Goal: Use online tool/utility: Utilize a website feature to perform a specific function

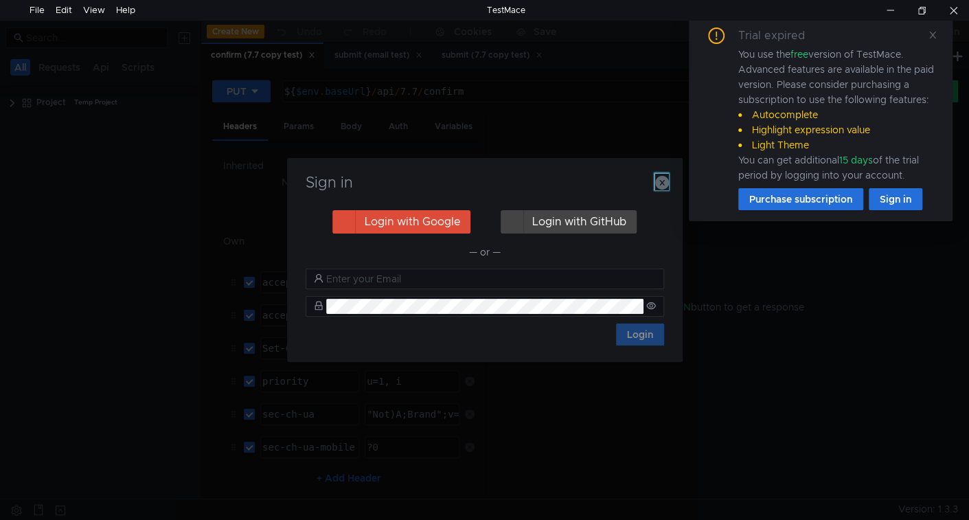
click at [663, 184] on icon "button" at bounding box center [662, 183] width 14 height 14
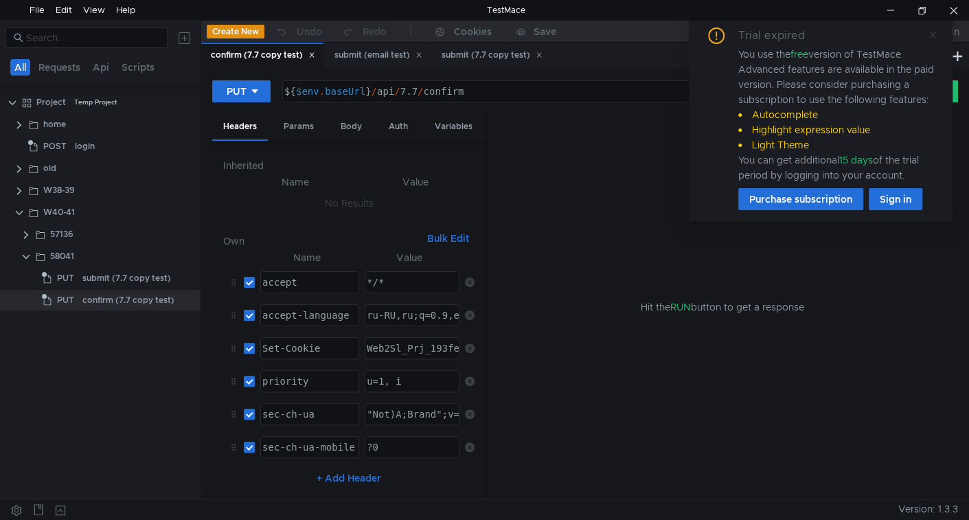
click at [931, 38] on icon at bounding box center [933, 35] width 10 height 10
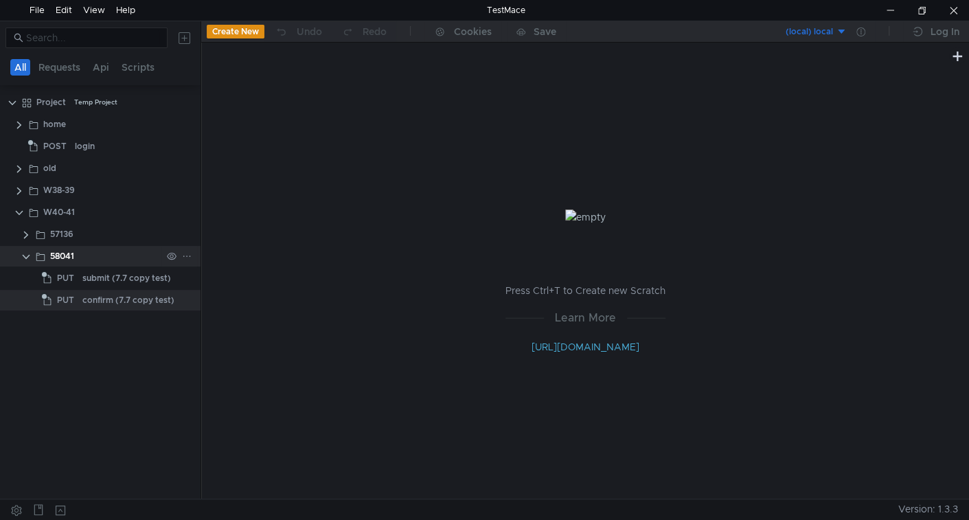
click at [26, 259] on clr-icon at bounding box center [26, 256] width 11 height 11
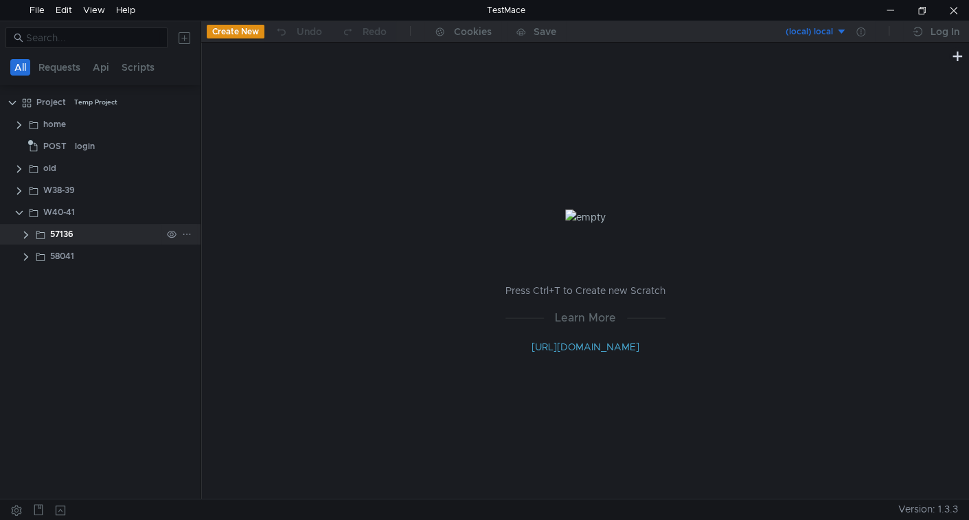
click at [26, 236] on clr-icon at bounding box center [26, 234] width 11 height 11
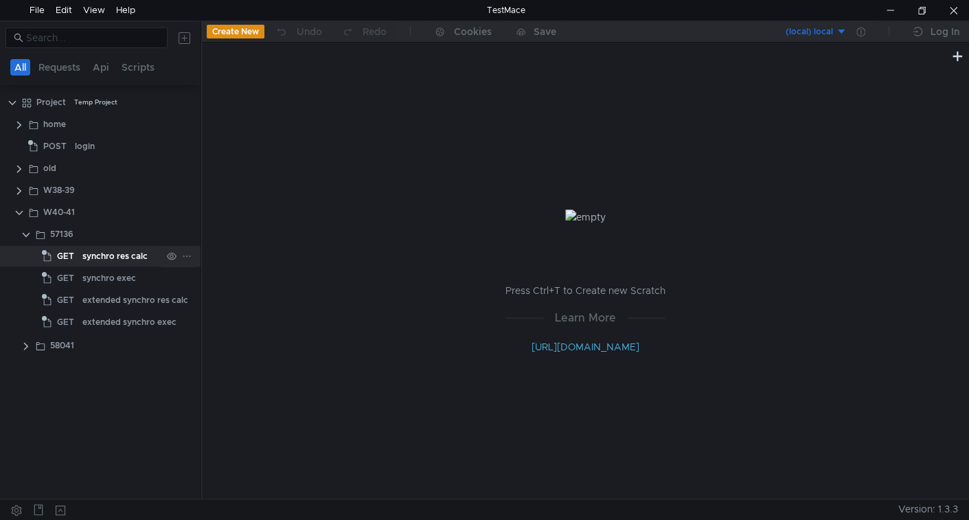
click at [113, 253] on div "synchro res calc" at bounding box center [114, 256] width 65 height 21
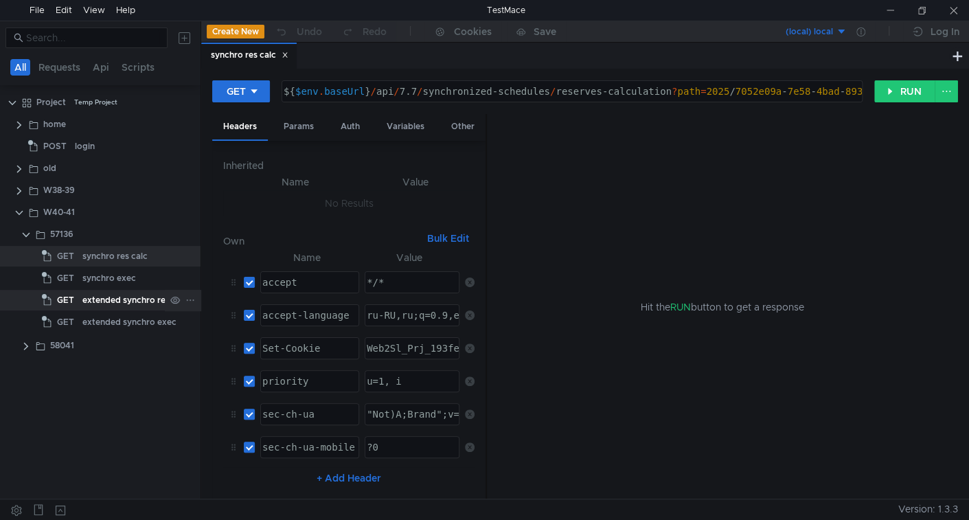
click at [82, 297] on div "extended synchro res calc" at bounding box center [135, 300] width 106 height 21
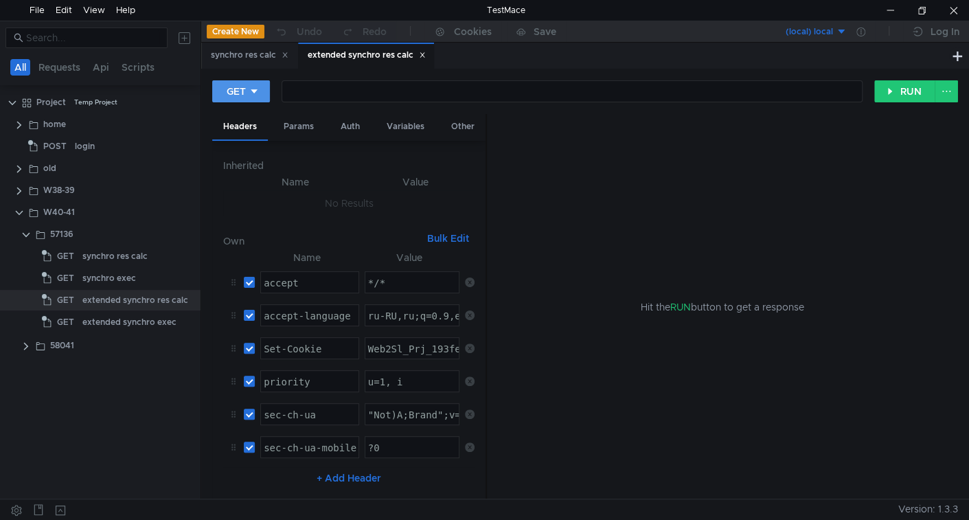
drag, startPoint x: 289, startPoint y: 54, endPoint x: 262, endPoint y: 82, distance: 39.8
click at [288, 54] on icon at bounding box center [285, 55] width 7 height 7
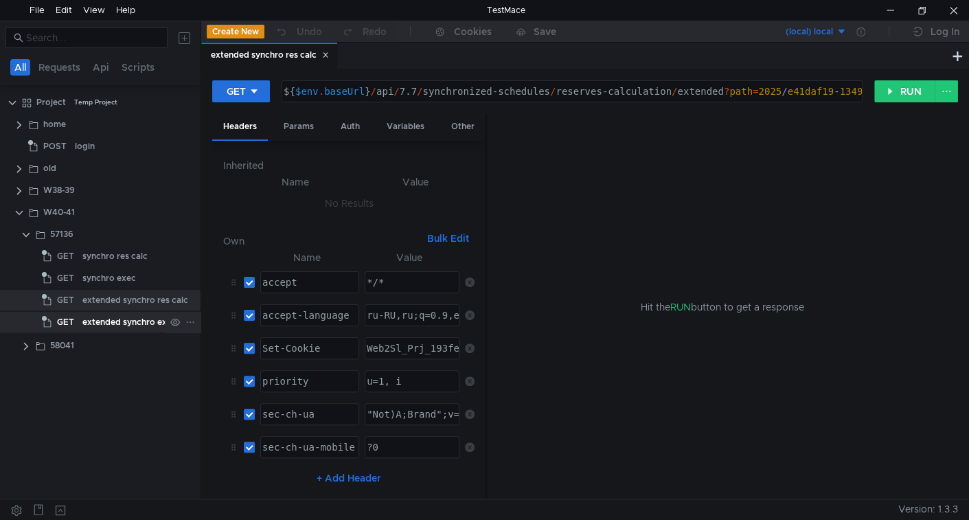
click at [139, 321] on div "extended synchro exec" at bounding box center [129, 322] width 94 height 21
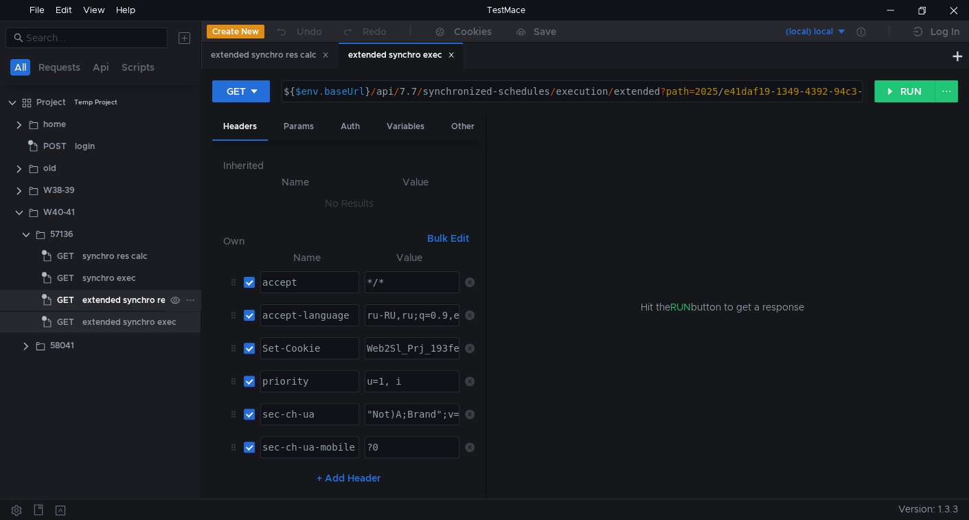
click at [113, 295] on div "extended synchro res calc" at bounding box center [135, 300] width 106 height 21
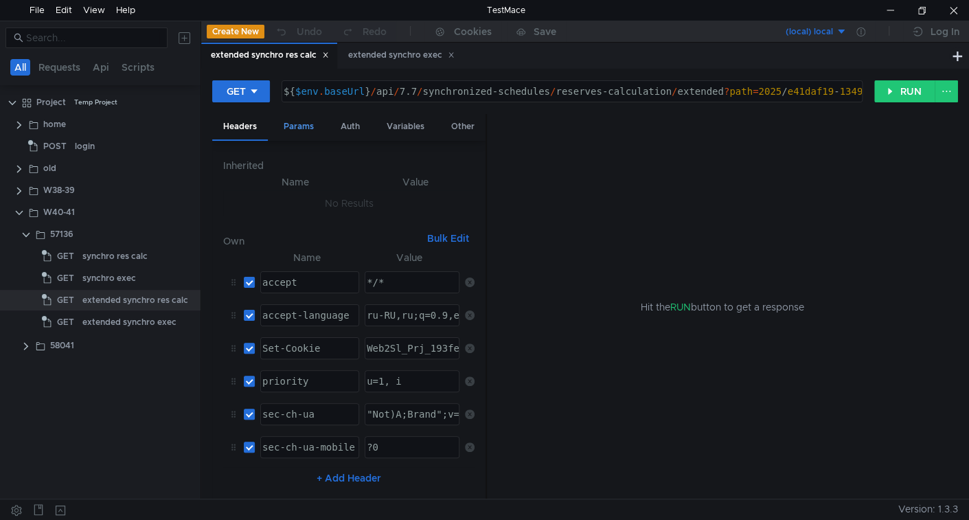
click at [320, 118] on div "Params" at bounding box center [299, 126] width 52 height 25
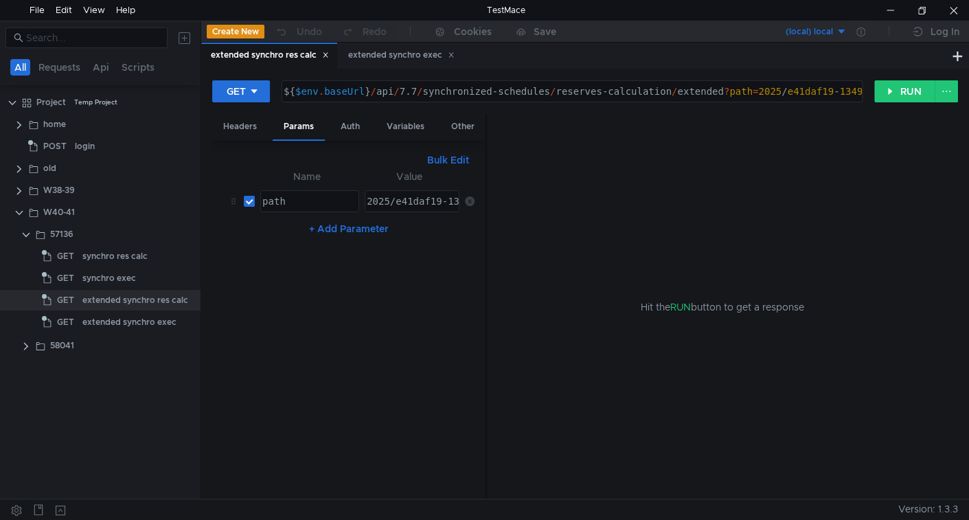
type textarea "2025/e41daf19-1349-4392-94c3-677668064867_111"
click at [431, 203] on div "2025/e41daf19-1349-4392-94c3-677668064867_111" at bounding box center [496, 212] width 265 height 33
click at [81, 320] on app-tree-icon "GET" at bounding box center [62, 322] width 41 height 21
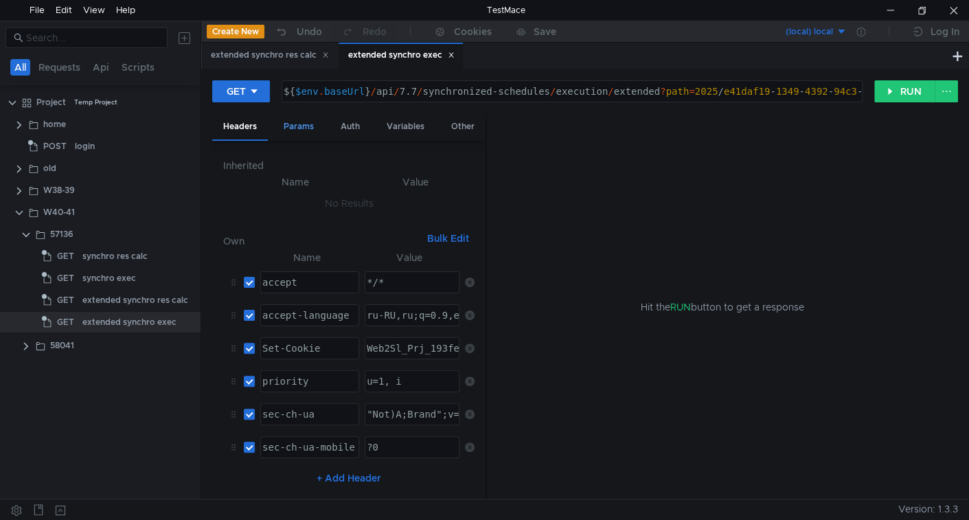
click at [298, 131] on div "Params" at bounding box center [299, 126] width 52 height 25
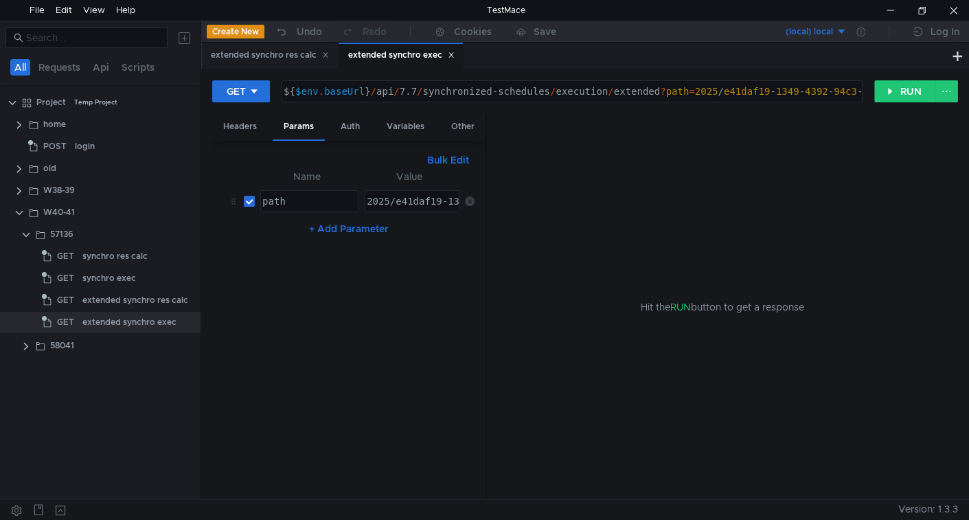
type textarea "2025/e41daf19-1349-4392-94c3-677668064867_111"
click at [377, 193] on div "2025/e41daf19-1349-4392-94c3-677668064867_111" at bounding box center [411, 201] width 93 height 21
click at [106, 291] on div "extended synchro res calc" at bounding box center [135, 300] width 106 height 21
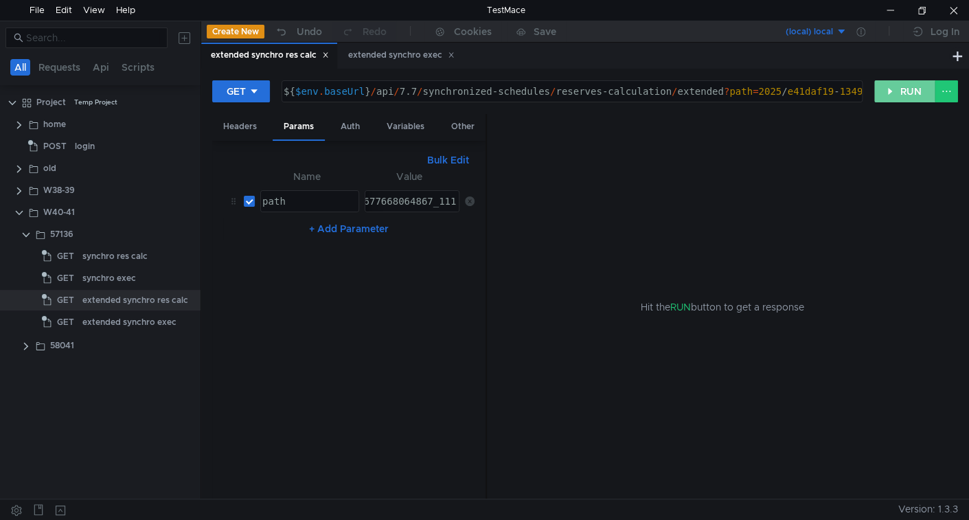
click at [904, 94] on button "RUN" at bounding box center [904, 91] width 61 height 22
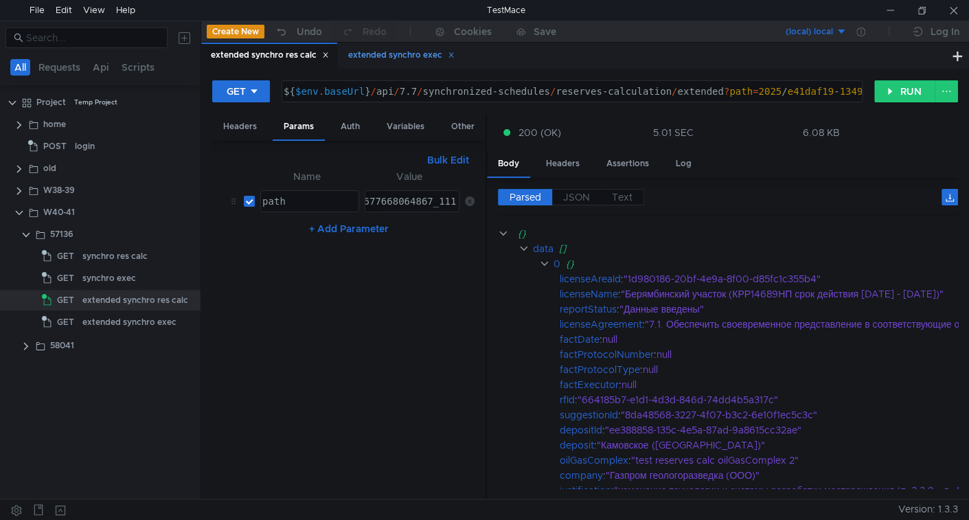
click at [453, 56] on icon at bounding box center [451, 55] width 7 height 7
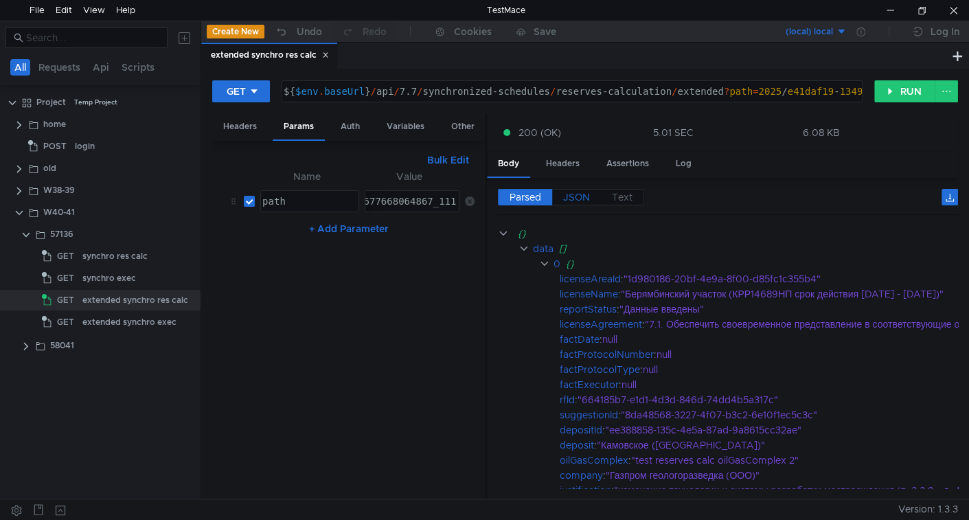
click at [585, 191] on span "JSON" at bounding box center [576, 197] width 27 height 12
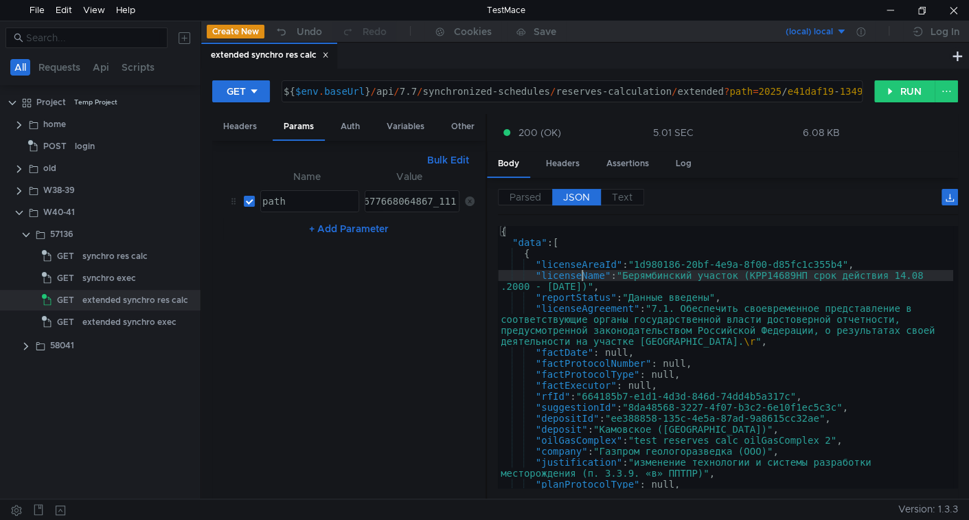
click at [580, 274] on div "{ "data" : [ { "licenseAreaId" : "1d980186-20bf-4e9a-8f00-d85fc1c355b4" , "lice…" at bounding box center [725, 368] width 455 height 284
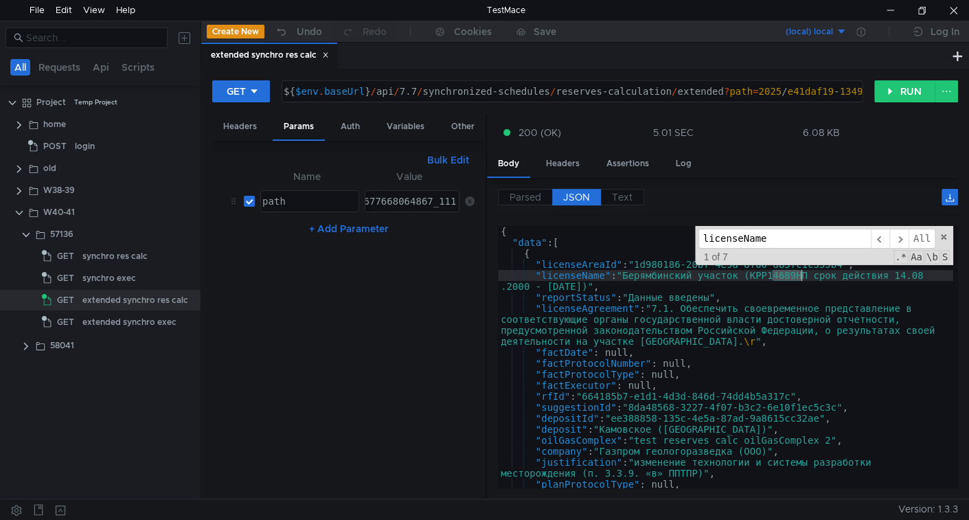
drag, startPoint x: 773, startPoint y: 274, endPoint x: 800, endPoint y: 278, distance: 27.1
click at [800, 278] on div "{ "data" : [ { "licenseAreaId" : "1d980186-20bf-4e9a-8f00-d85fc1c355b4" , "lice…" at bounding box center [725, 368] width 455 height 284
click at [773, 273] on div "{ "data" : [ { "licenseAreaId" : "1d980186-20bf-4e9a-8f00-d85fc1c355b4" , "lice…" at bounding box center [725, 357] width 455 height 262
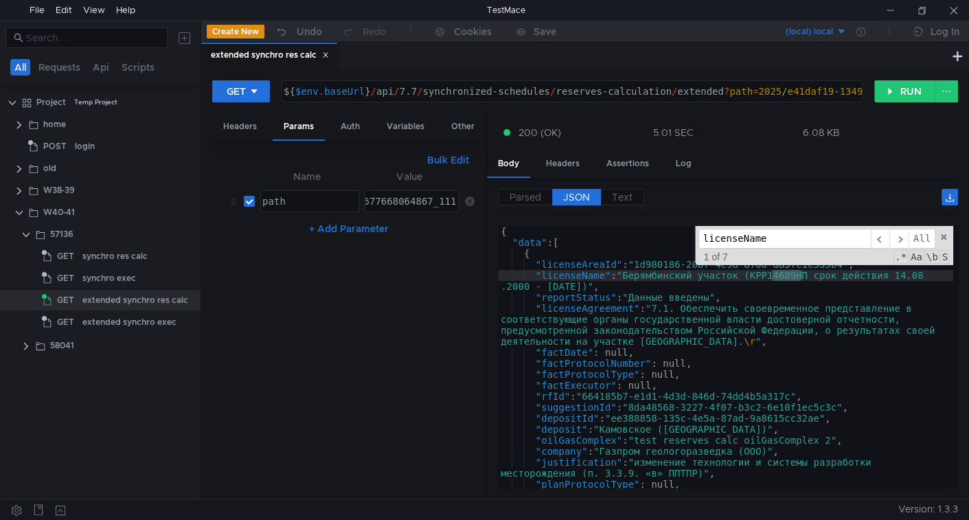
click at [696, 480] on div "{ "data" : [ { "licenseAreaId" : "1d980186-20bf-4e9a-8f00-d85fc1c355b4" , "lice…" at bounding box center [725, 368] width 455 height 284
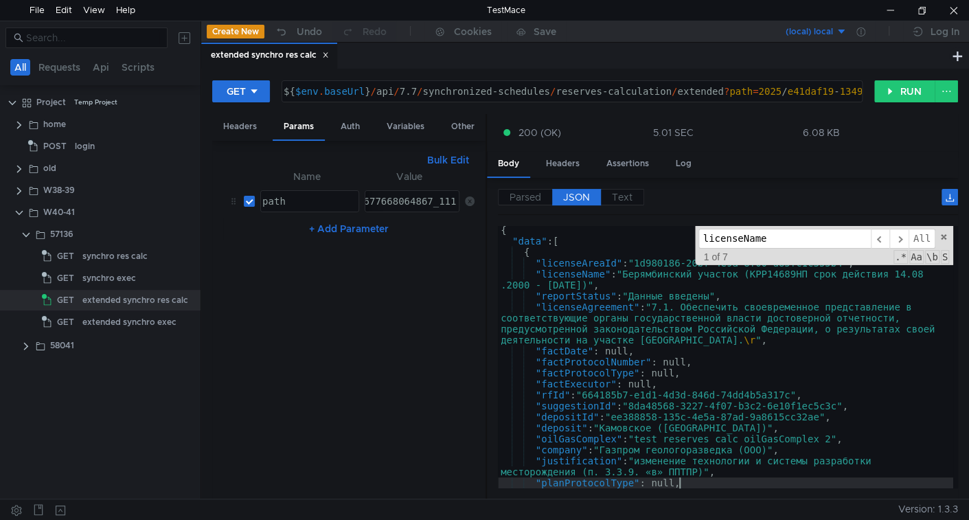
scroll to position [1, 0]
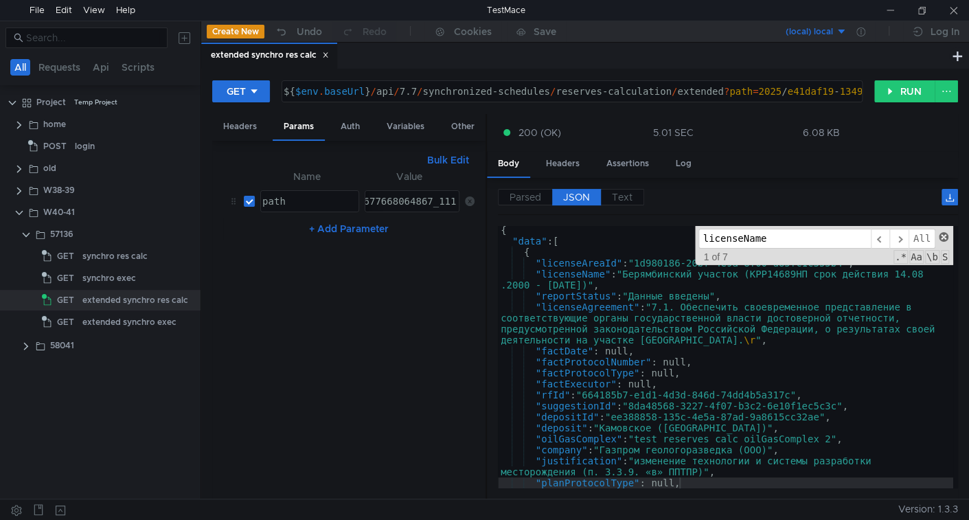
click at [940, 238] on span at bounding box center [944, 237] width 10 height 10
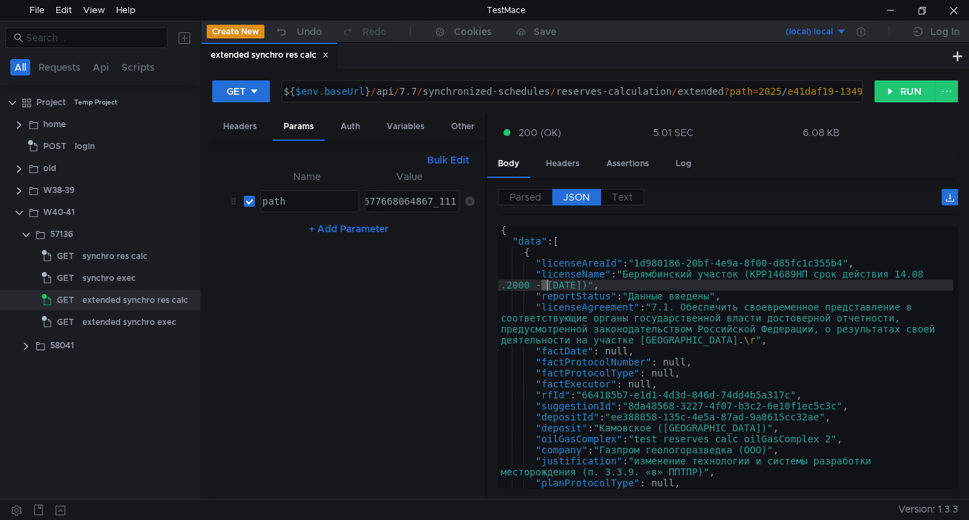
click at [547, 288] on div "{ "data" : [ { "licenseAreaId" : "1d980186-20bf-4e9a-8f00-d85fc1c355b4" , "lice…" at bounding box center [725, 367] width 455 height 284
type textarea ""licenseName": "Берямбинский участок (КРР14689НП срок действия [DATE] - [DATE])…"
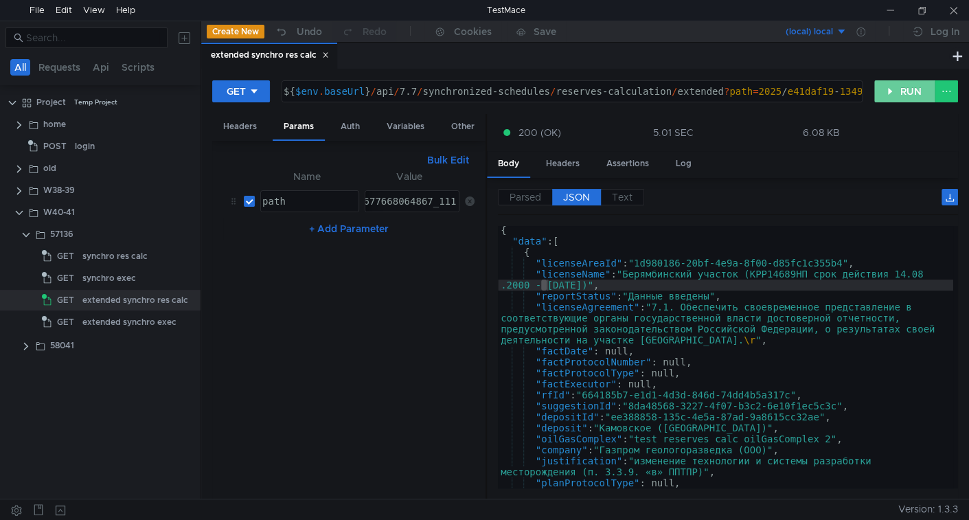
drag, startPoint x: 916, startPoint y: 88, endPoint x: 879, endPoint y: 115, distance: 45.6
click at [916, 88] on button "RUN" at bounding box center [904, 91] width 61 height 22
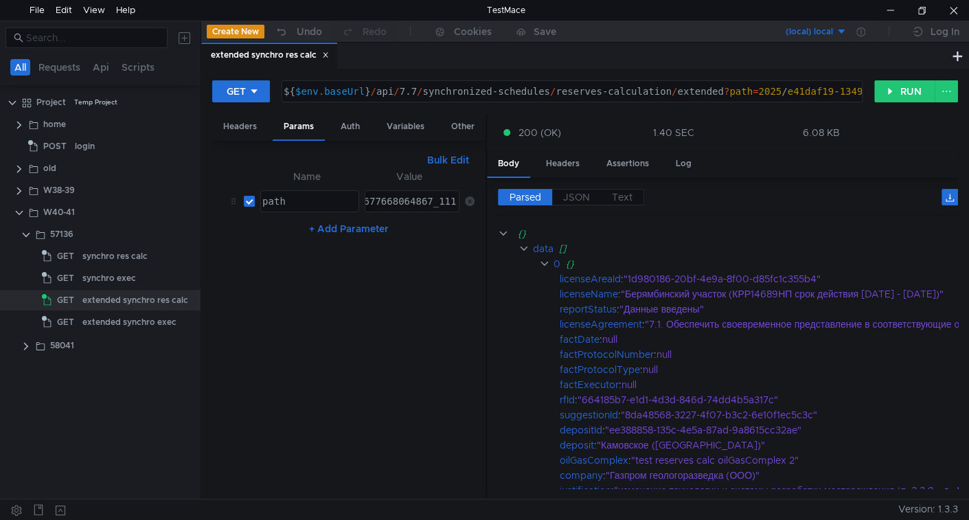
click at [573, 199] on span "JSON" at bounding box center [576, 197] width 27 height 12
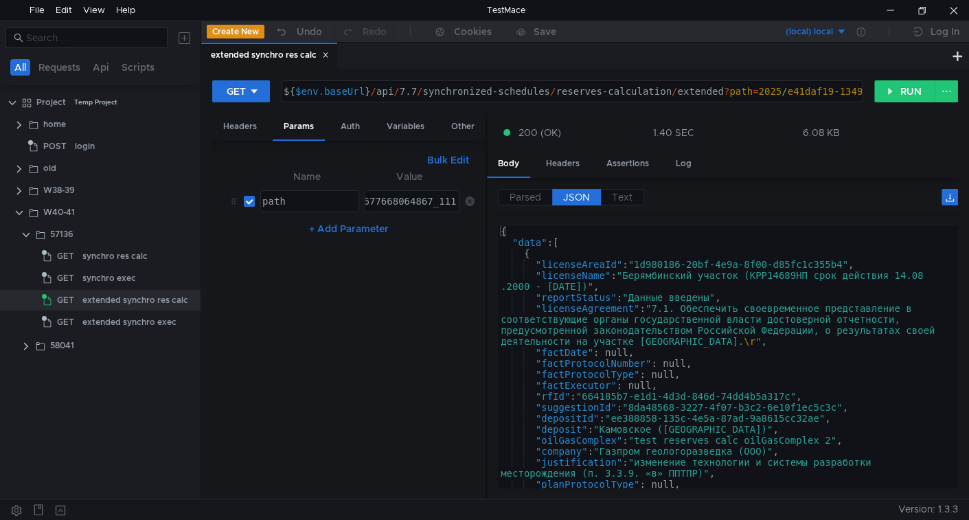
type textarea ""licenseName": "Берямбинский участок (КРР14689НП срок действия [DATE] - [DATE])…"
drag, startPoint x: 541, startPoint y: 286, endPoint x: 548, endPoint y: 287, distance: 7.0
click at [548, 287] on div "{ "data" : [ { "licenseAreaId" : "1d980186-20bf-4e9a-8f00-d85fc1c355b4" , "lice…" at bounding box center [725, 368] width 455 height 284
click at [565, 286] on div "{ "data" : [ { "licenseAreaId" : "1d980186-20bf-4e9a-8f00-d85fc1c355b4" , "lice…" at bounding box center [725, 368] width 455 height 284
click at [681, 286] on div "{ "data" : [ { "licenseAreaId" : "1d980186-20bf-4e9a-8f00-d85fc1c355b4" , "lice…" at bounding box center [725, 368] width 455 height 284
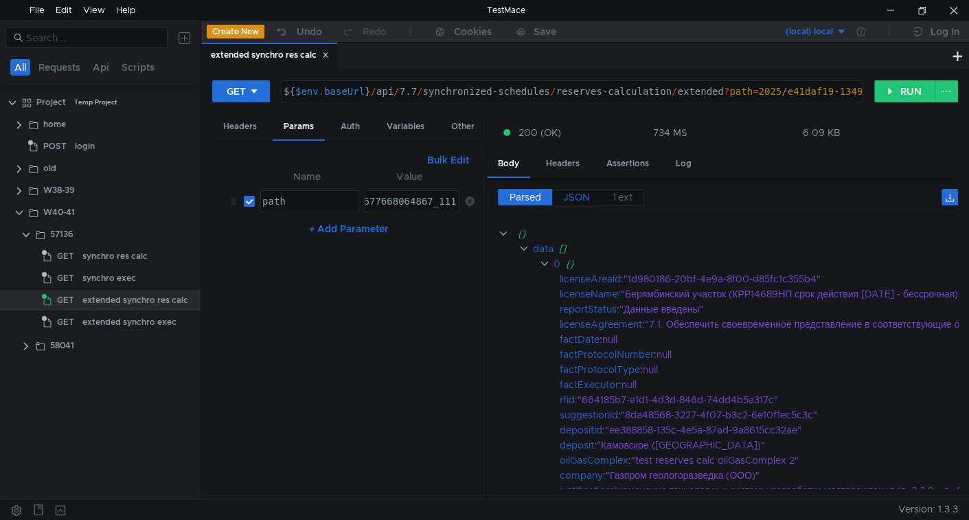
click at [577, 196] on span "JSON" at bounding box center [576, 197] width 27 height 12
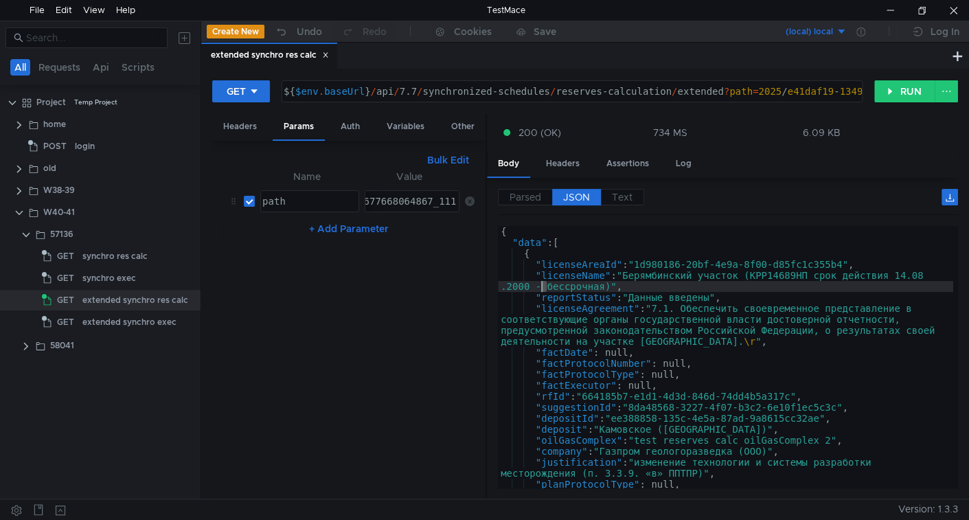
drag, startPoint x: 549, startPoint y: 286, endPoint x: 541, endPoint y: 286, distance: 7.6
click at [541, 286] on div "{ "data" : [ { "licenseAreaId" : "1d980186-20bf-4e9a-8f00-d85fc1c355b4" , "lice…" at bounding box center [725, 368] width 455 height 284
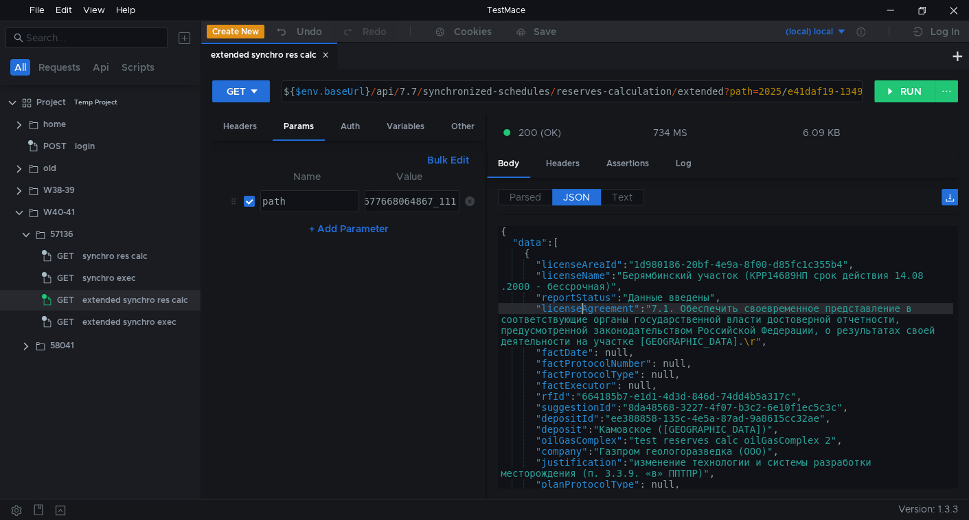
click at [581, 306] on div "{ "data" : [ { "licenseAreaId" : "1d980186-20bf-4e9a-8f00-d85fc1c355b4" , "lice…" at bounding box center [725, 368] width 455 height 284
type textarea ""licenseAgreement": "7.1. Обеспечить своевременное представление в соответствую…"
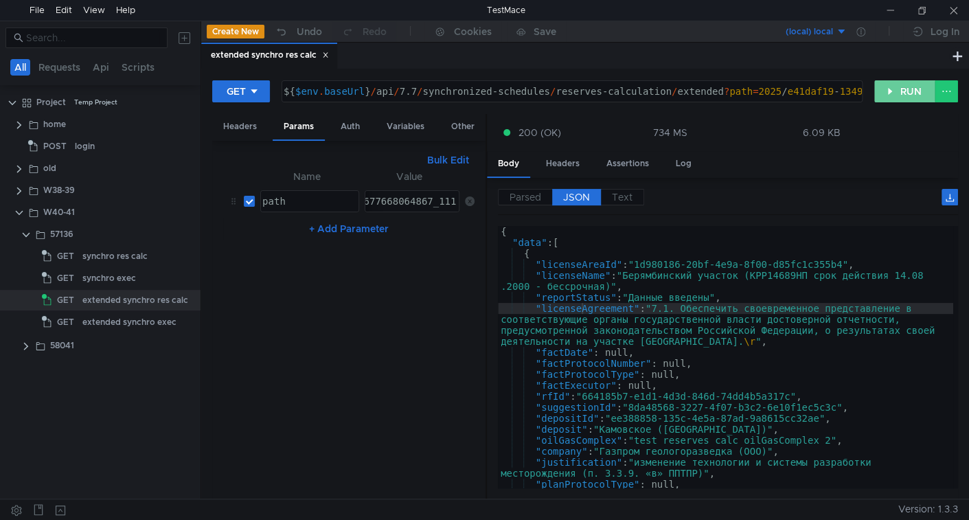
click at [912, 100] on button "RUN" at bounding box center [904, 91] width 61 height 22
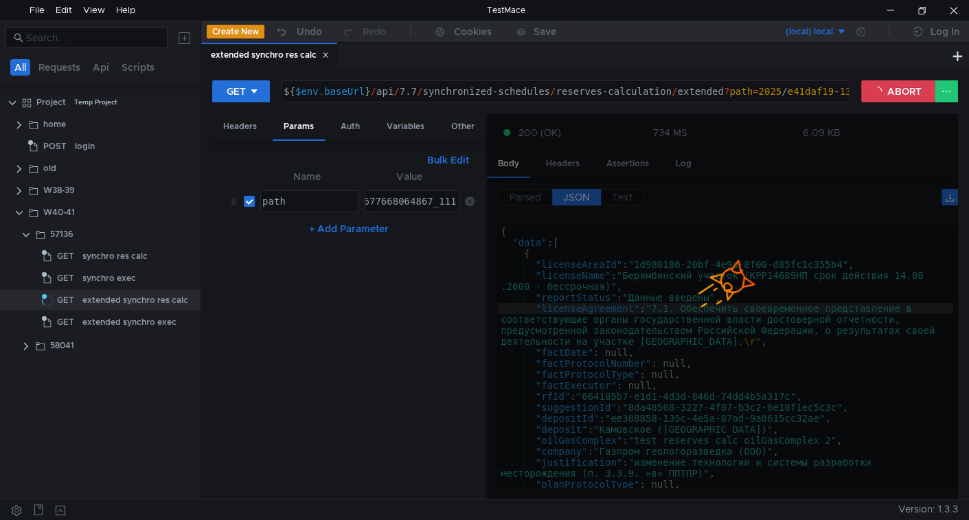
click at [580, 196] on div at bounding box center [722, 307] width 471 height 386
click at [581, 196] on div at bounding box center [722, 307] width 471 height 386
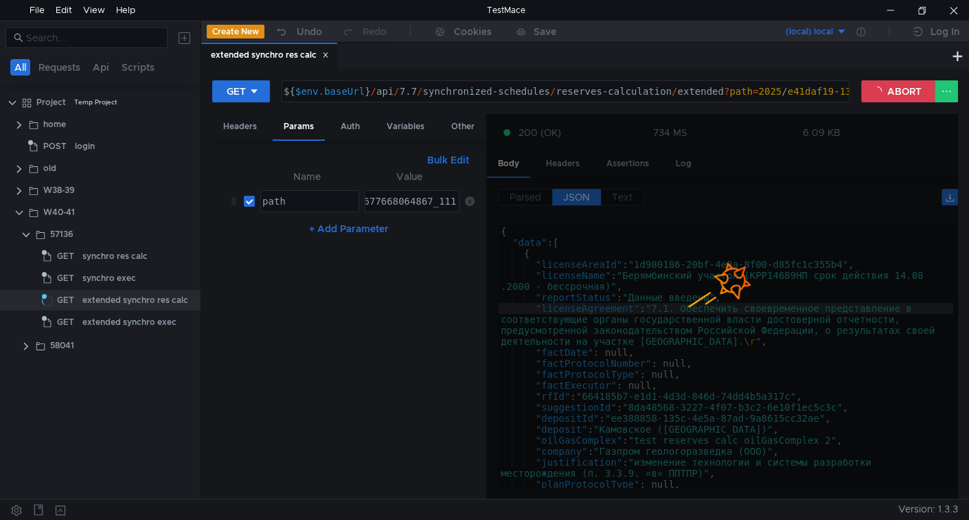
click at [582, 196] on div at bounding box center [722, 307] width 471 height 386
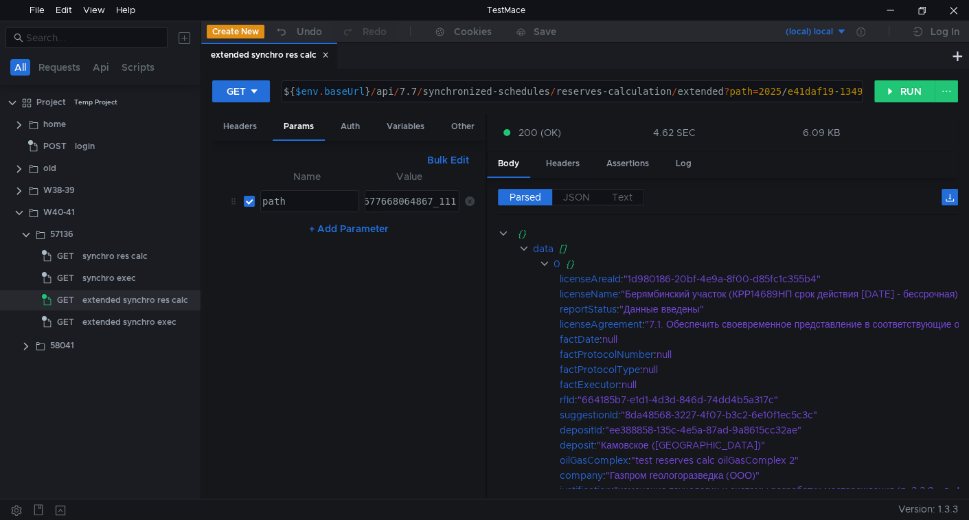
click at [582, 196] on app-response-section "200 (OK) 4.62 SEC 6.09 KB Body Headers Assertions Log Parsed JSON Text {} data …" at bounding box center [722, 307] width 471 height 386
click at [582, 196] on span "JSON" at bounding box center [576, 197] width 27 height 12
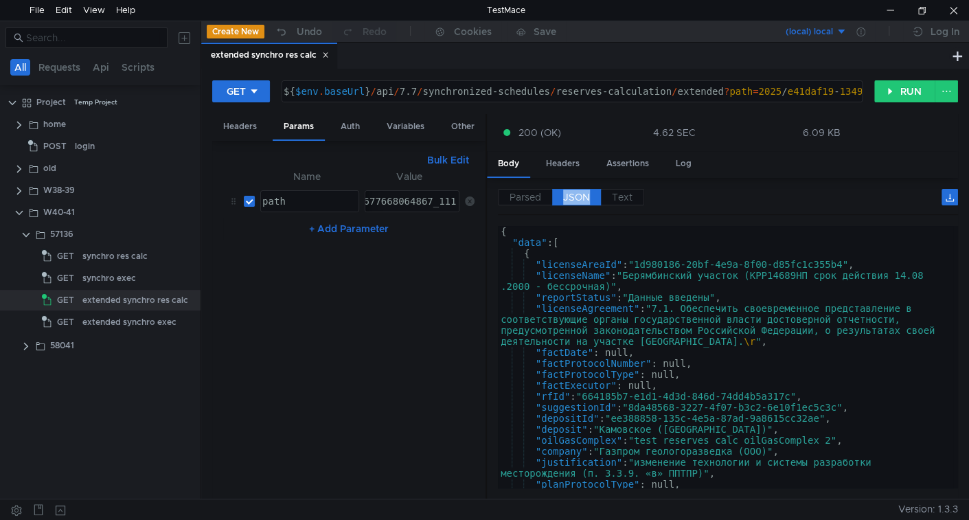
click at [582, 196] on span "JSON" at bounding box center [576, 197] width 27 height 12
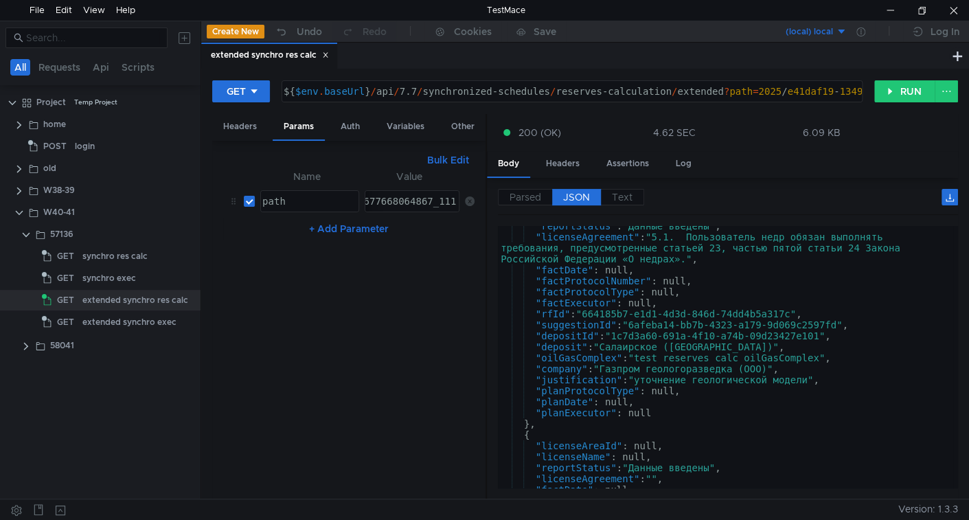
scroll to position [1008, 0]
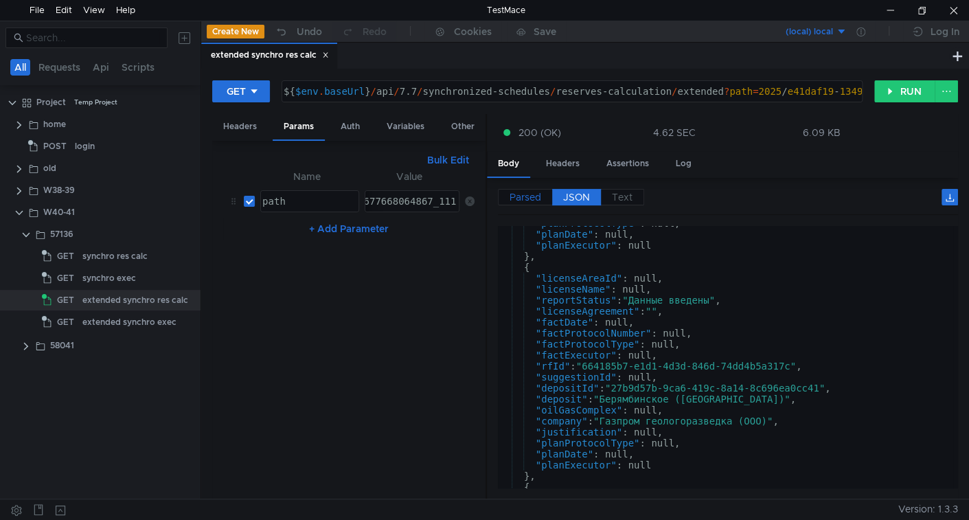
click at [530, 196] on span "Parsed" at bounding box center [526, 197] width 32 height 12
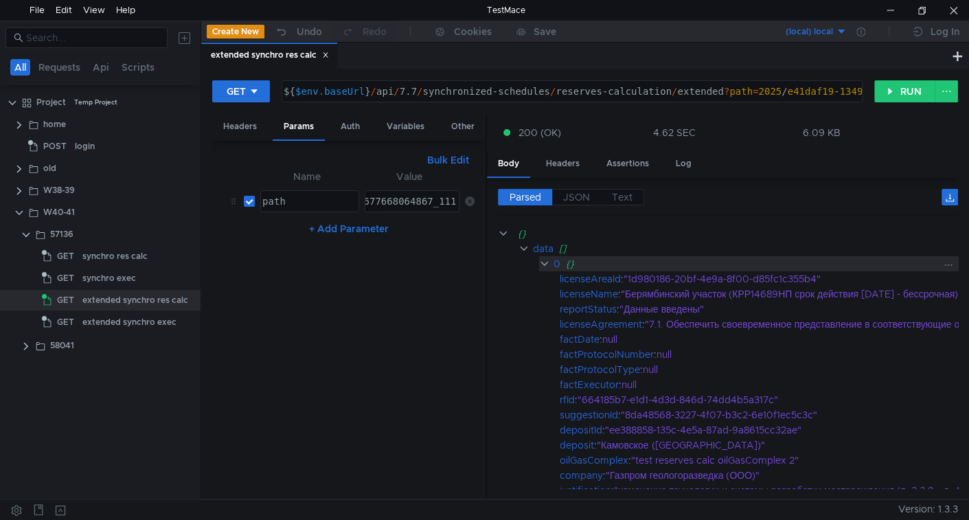
drag, startPoint x: 545, startPoint y: 266, endPoint x: 550, endPoint y: 256, distance: 11.4
click at [546, 264] on clr-icon at bounding box center [544, 263] width 11 height 11
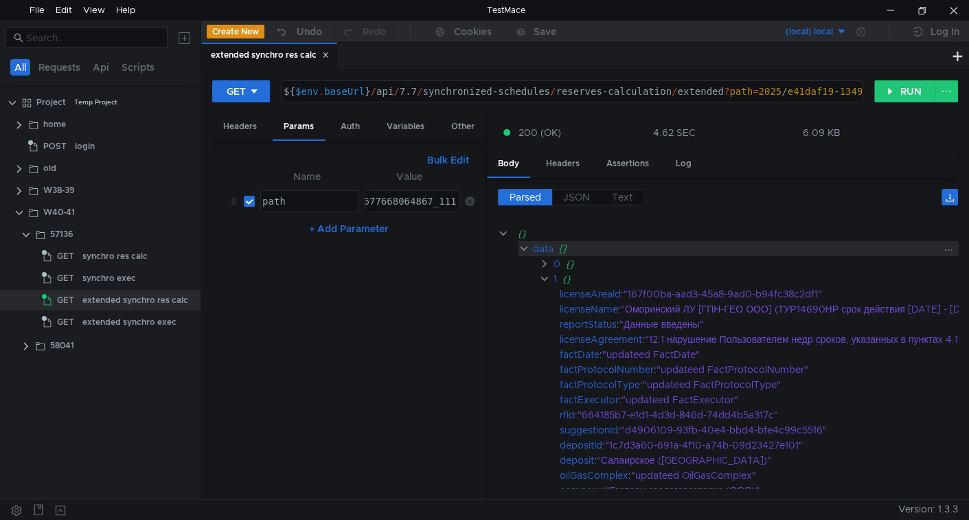
click at [551, 245] on div "data" at bounding box center [543, 248] width 21 height 15
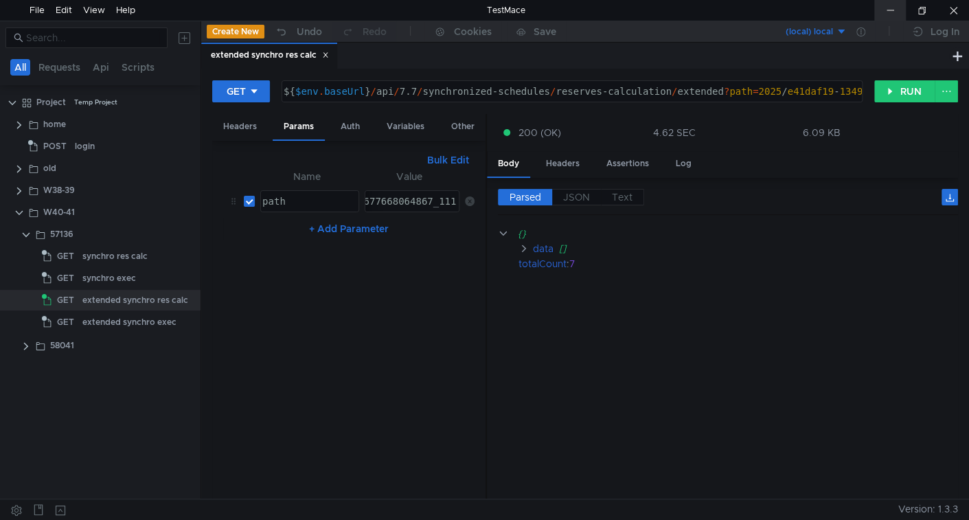
click at [885, 16] on div at bounding box center [890, 10] width 32 height 21
click at [27, 231] on clr-icon at bounding box center [26, 234] width 11 height 11
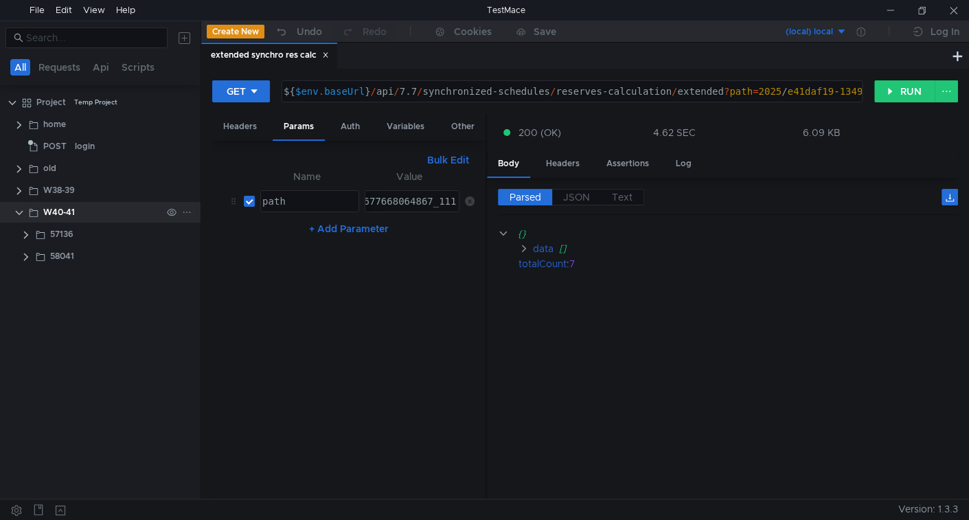
click at [183, 212] on icon at bounding box center [186, 212] width 7 height 1
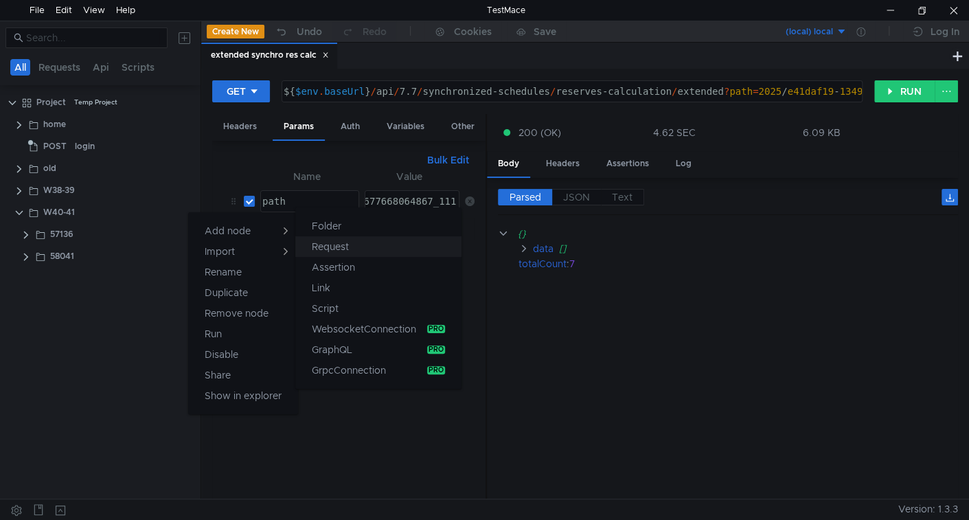
click at [328, 235] on button "Folder" at bounding box center [378, 226] width 166 height 21
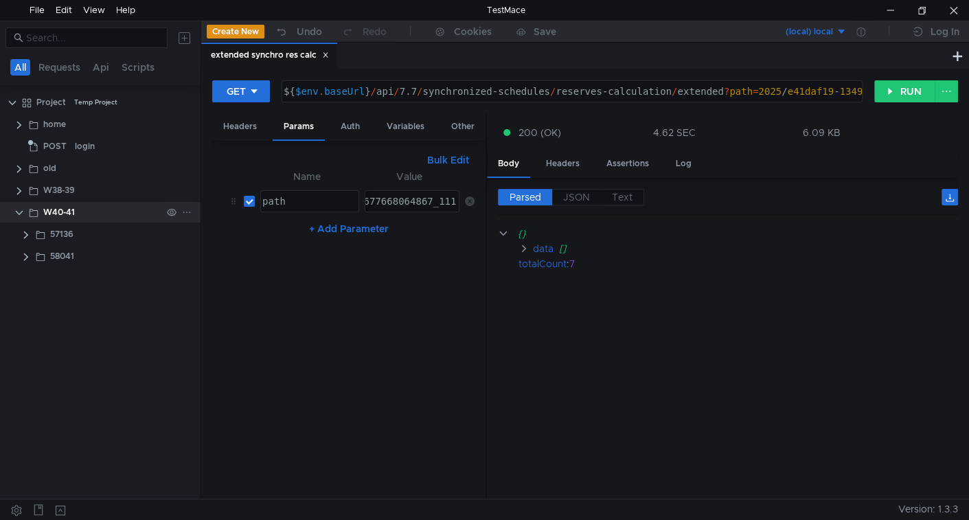
click at [189, 208] on icon at bounding box center [187, 212] width 10 height 10
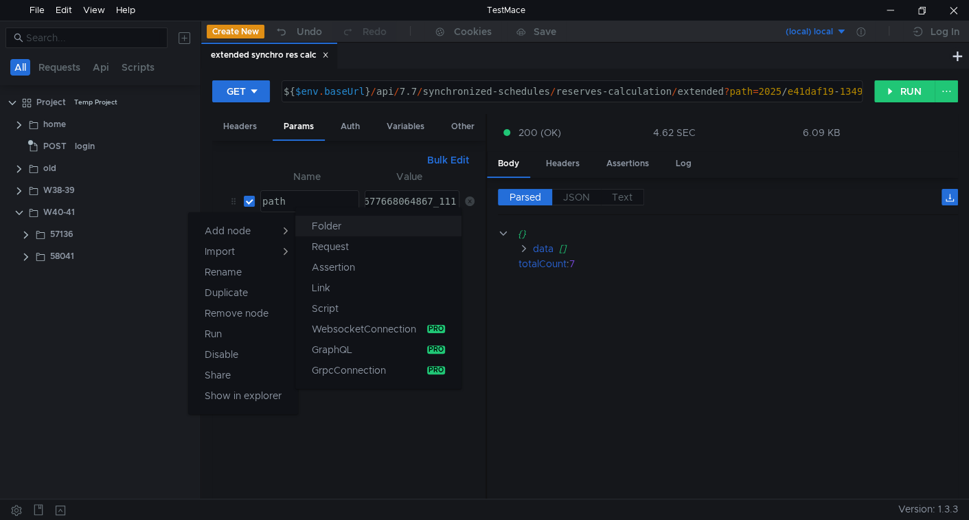
click at [337, 223] on app-tour-anchor "Folder" at bounding box center [327, 226] width 30 height 16
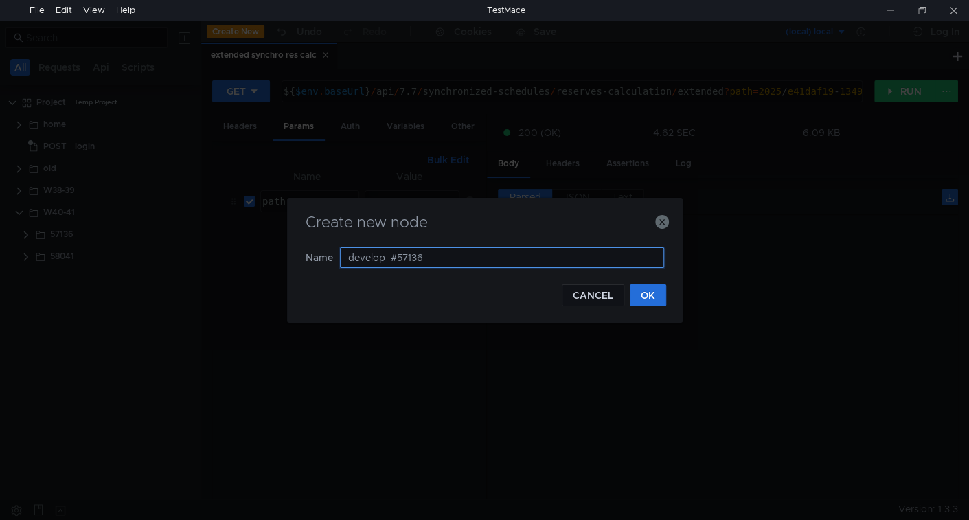
click at [452, 262] on input "develop_#57136" at bounding box center [502, 257] width 324 height 21
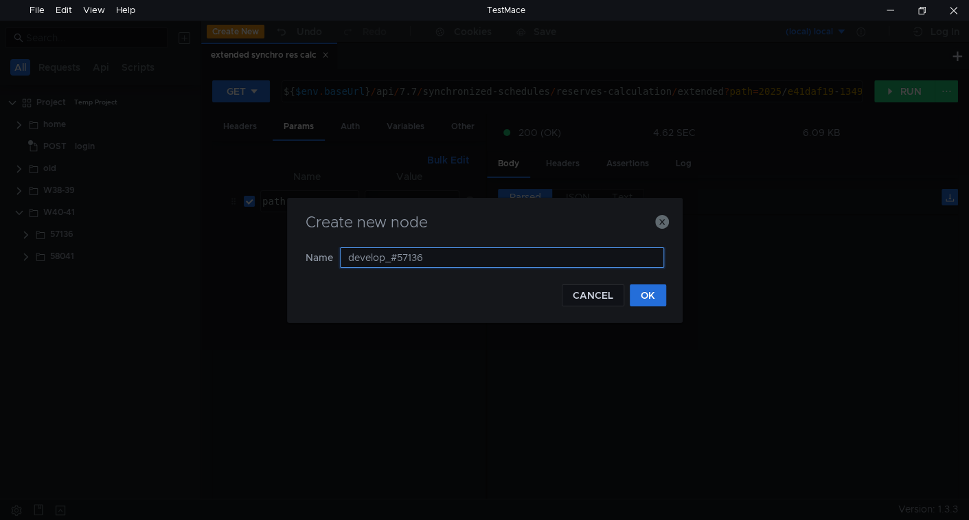
paste input "57140"
type input "57140"
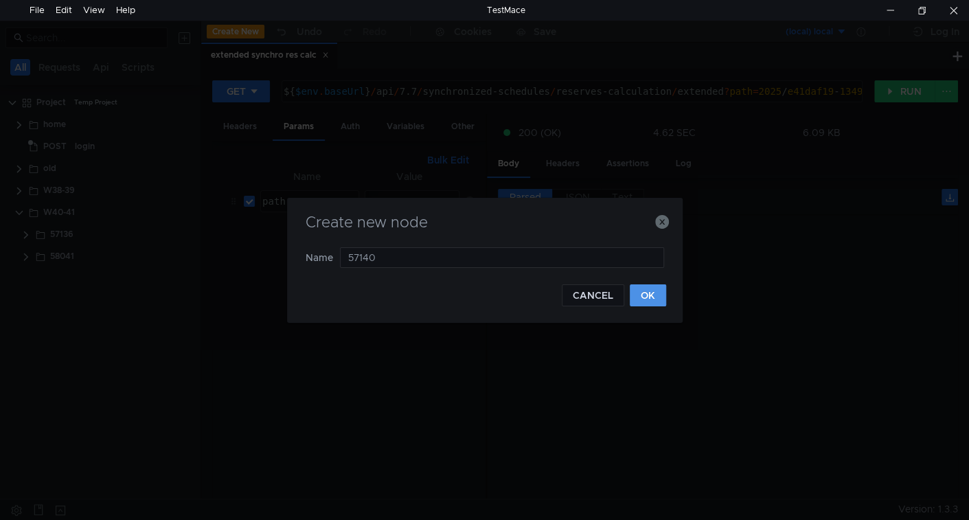
drag, startPoint x: 661, startPoint y: 291, endPoint x: 254, endPoint y: 352, distance: 411.1
click at [659, 292] on button "OK" at bounding box center [648, 295] width 36 height 22
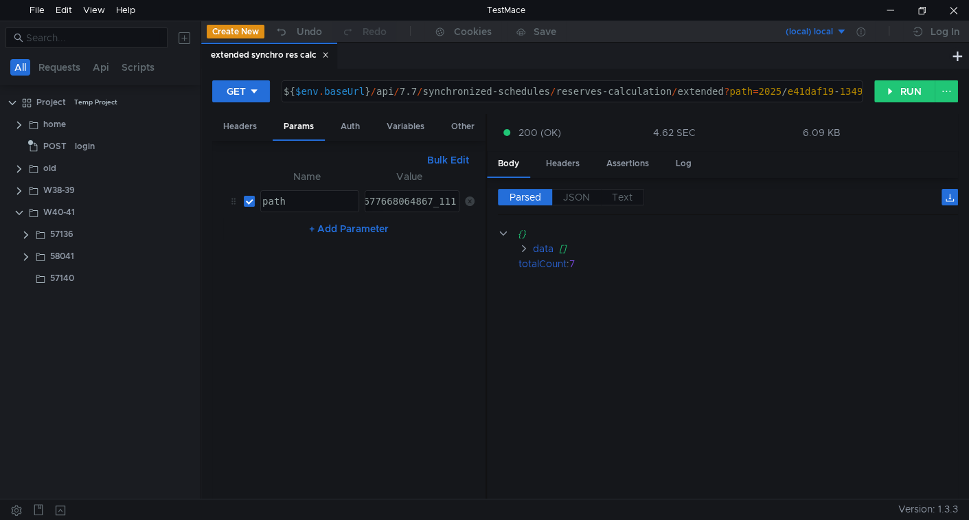
click at [328, 54] on icon at bounding box center [325, 55] width 7 height 7
